Goal: Information Seeking & Learning: Learn about a topic

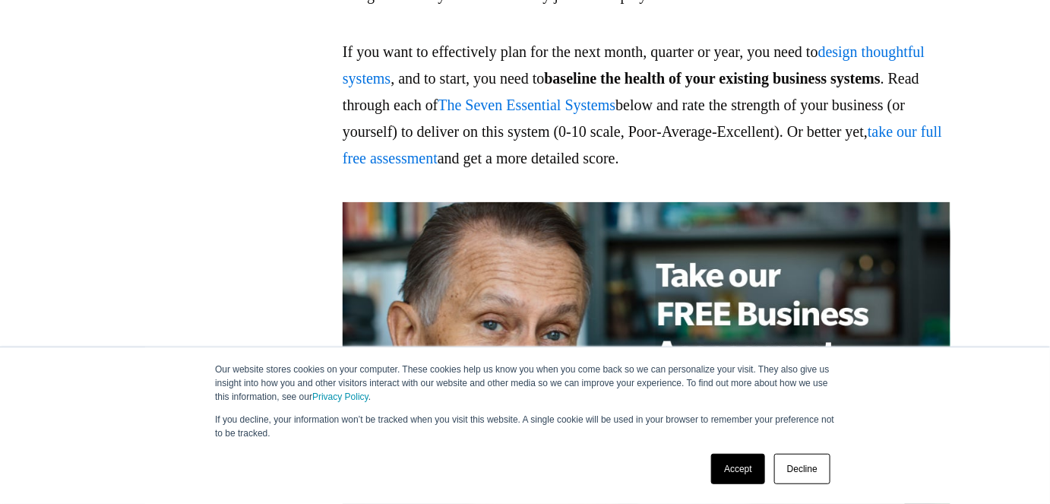
scroll to position [1243, 0]
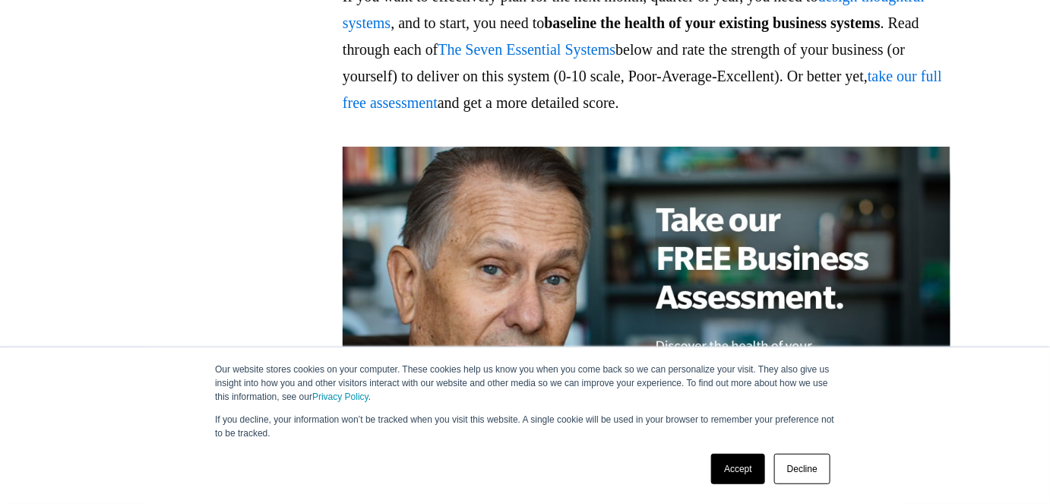
click at [811, 464] on link "Decline" at bounding box center [802, 469] width 56 height 30
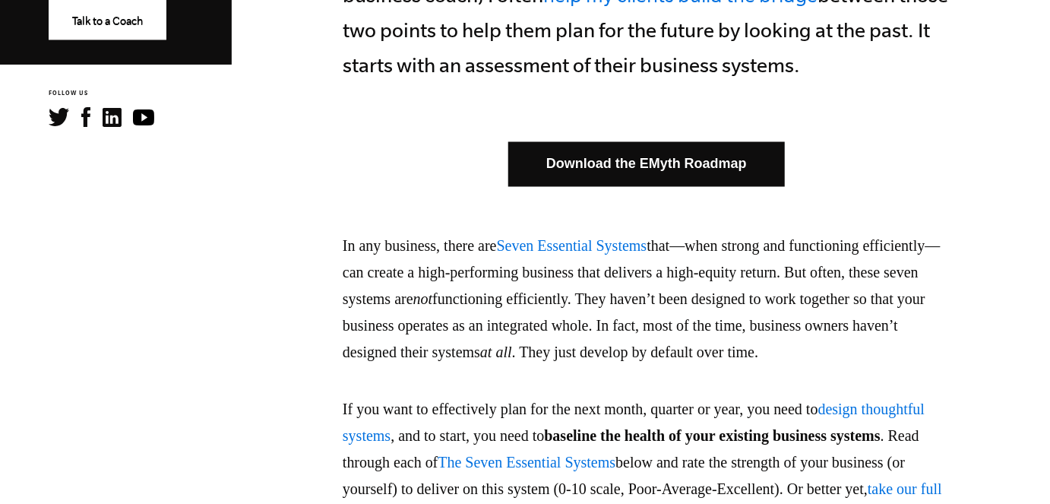
scroll to position [828, 0]
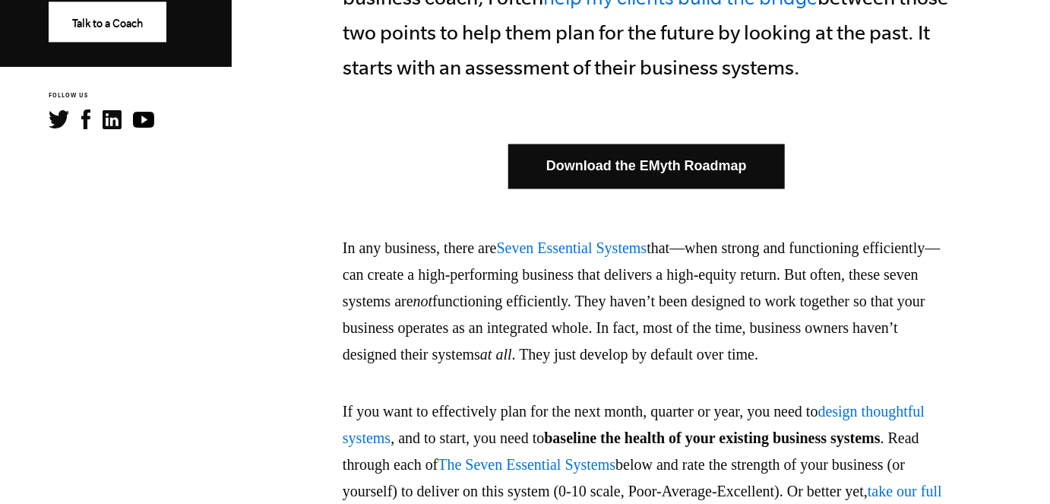
click at [596, 169] on link "Download the EMyth Roadmap" at bounding box center [646, 166] width 277 height 45
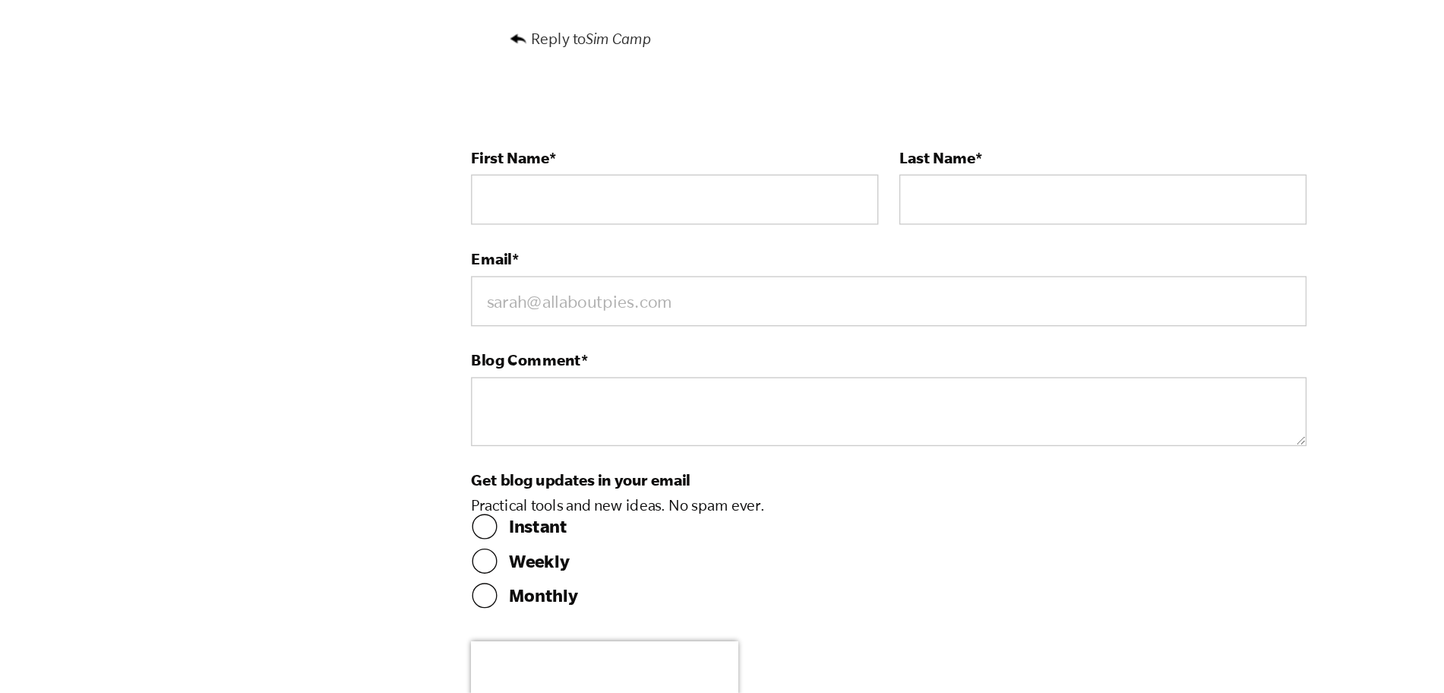
scroll to position [4214, 0]
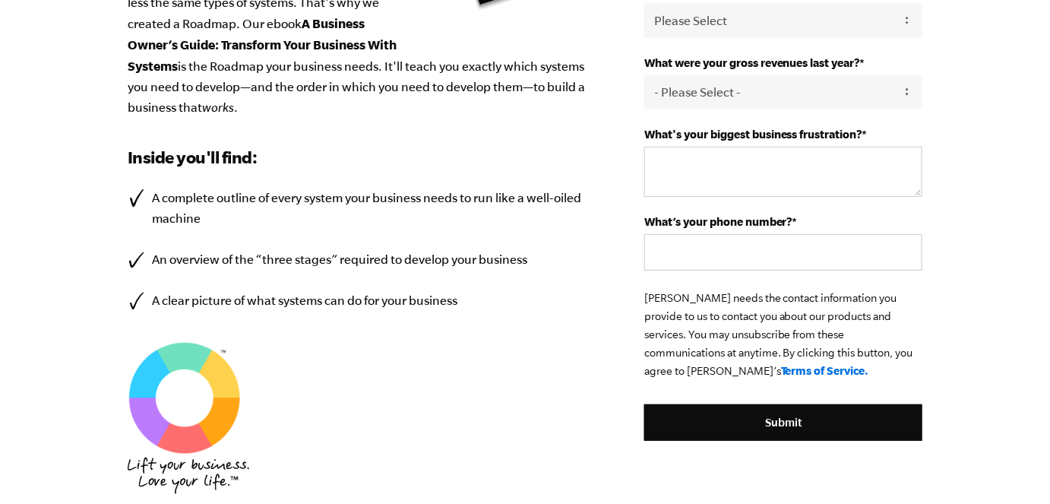
scroll to position [716, 0]
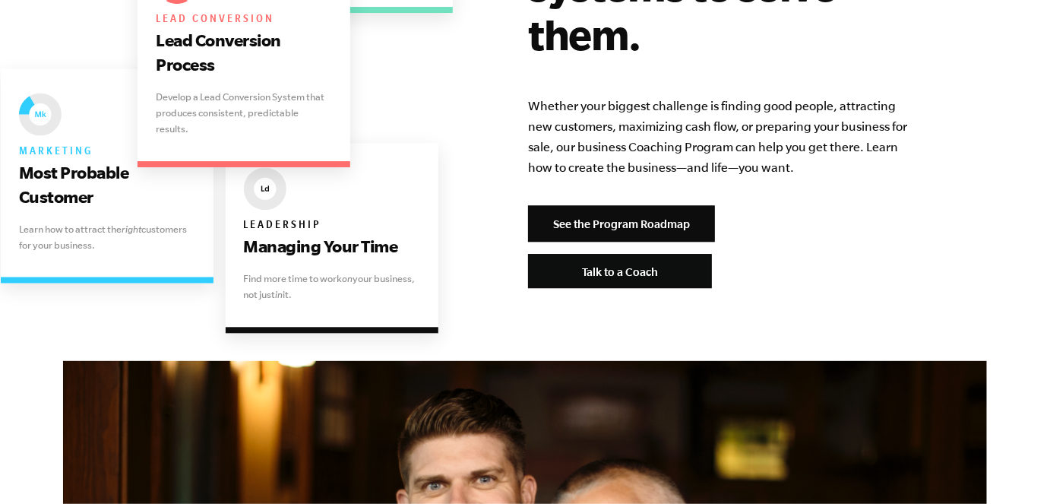
scroll to position [3315, 0]
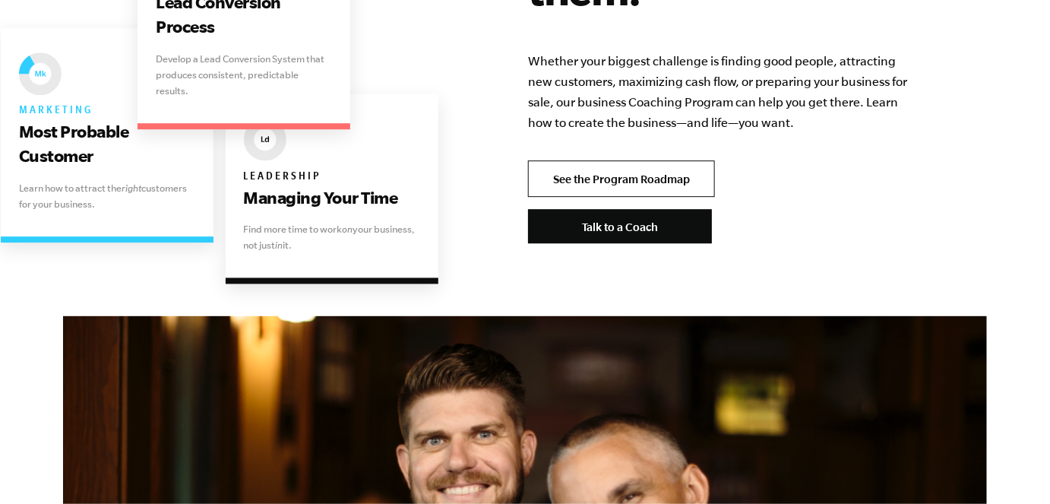
click at [585, 160] on link "See the Program Roadmap" at bounding box center [621, 178] width 187 height 36
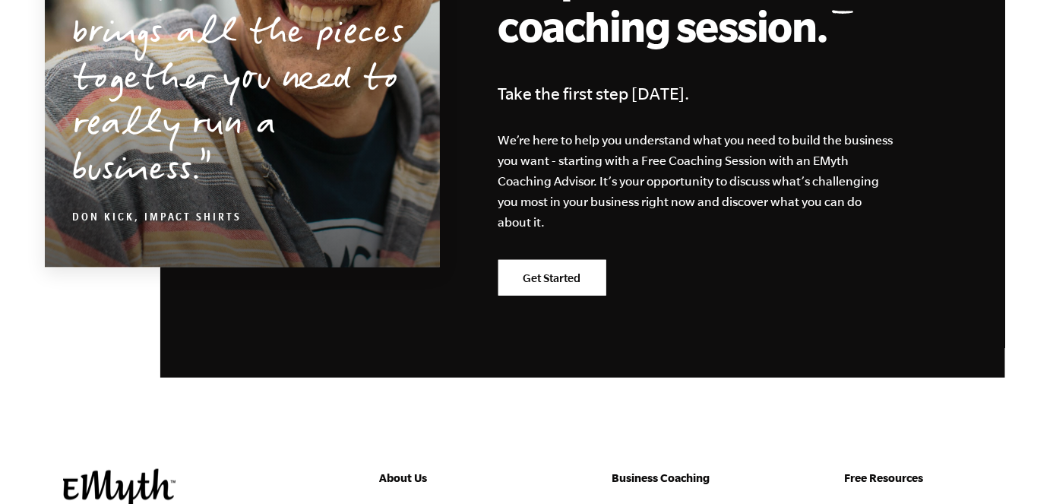
scroll to position [4144, 0]
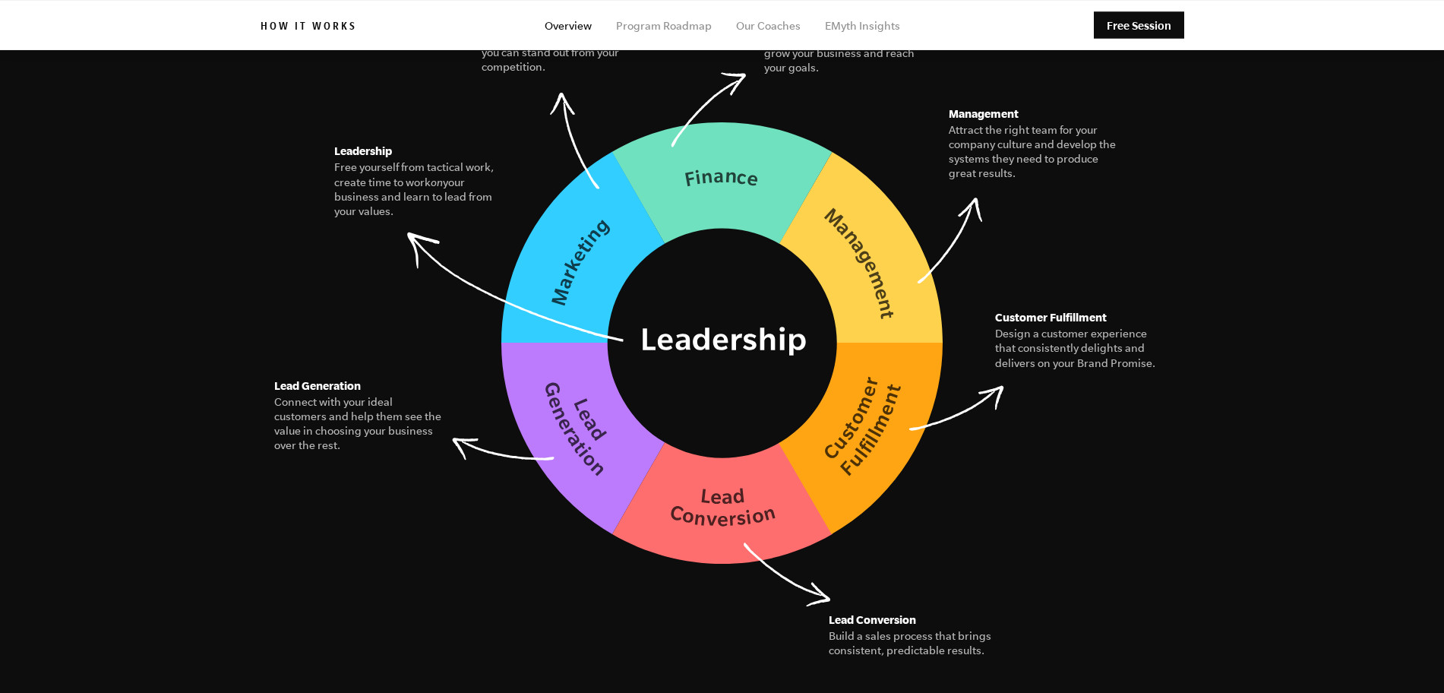
scroll to position [2138, 0]
